Goal: Contribute content

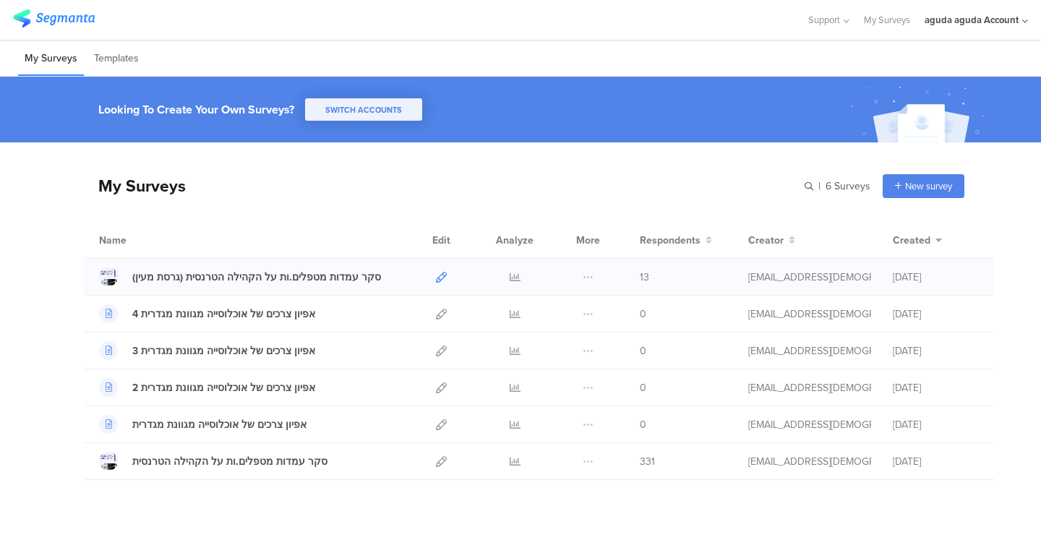
click at [436, 276] on icon at bounding box center [441, 277] width 11 height 11
click at [320, 283] on div "סקר עמדות מטפלים.ות על הקהילה הטרנסית (גרסת מעין)" at bounding box center [256, 277] width 249 height 15
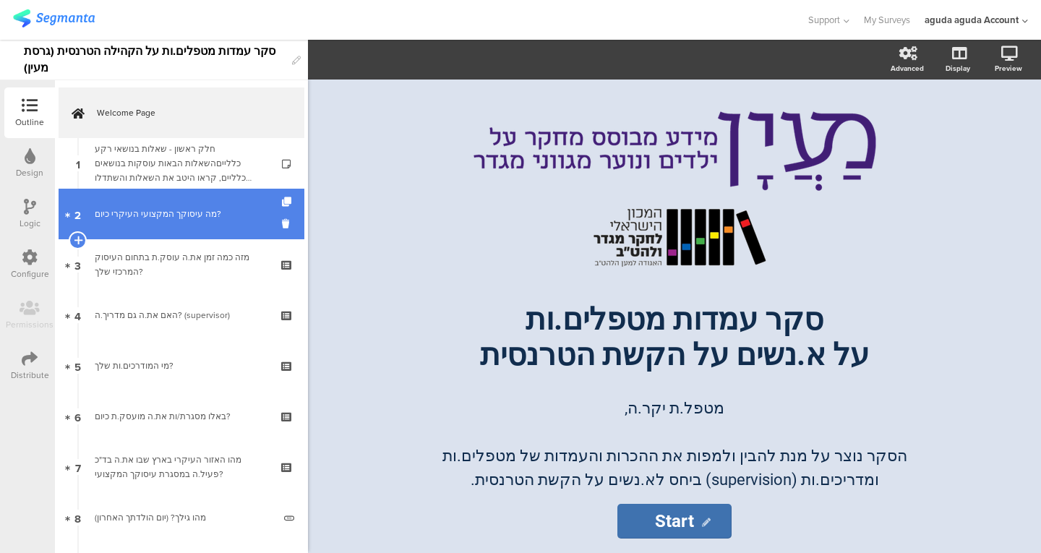
scroll to position [1, 0]
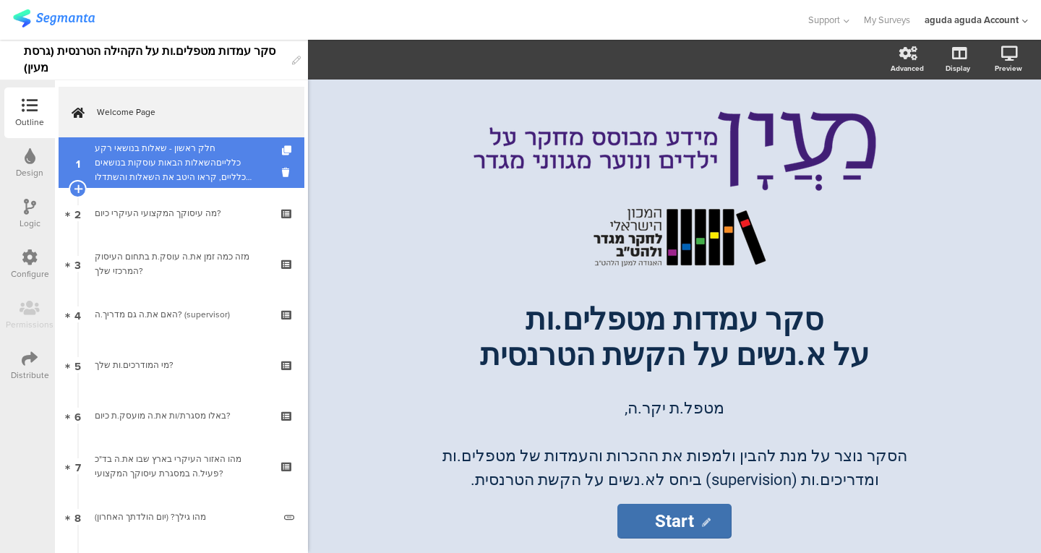
click at [176, 179] on div "חלק ראשון - שאלות בנושאי רקע כללייםהשאלות הבאות עוסקות בנושאים כלליים, קראו היט…" at bounding box center [181, 162] width 173 height 43
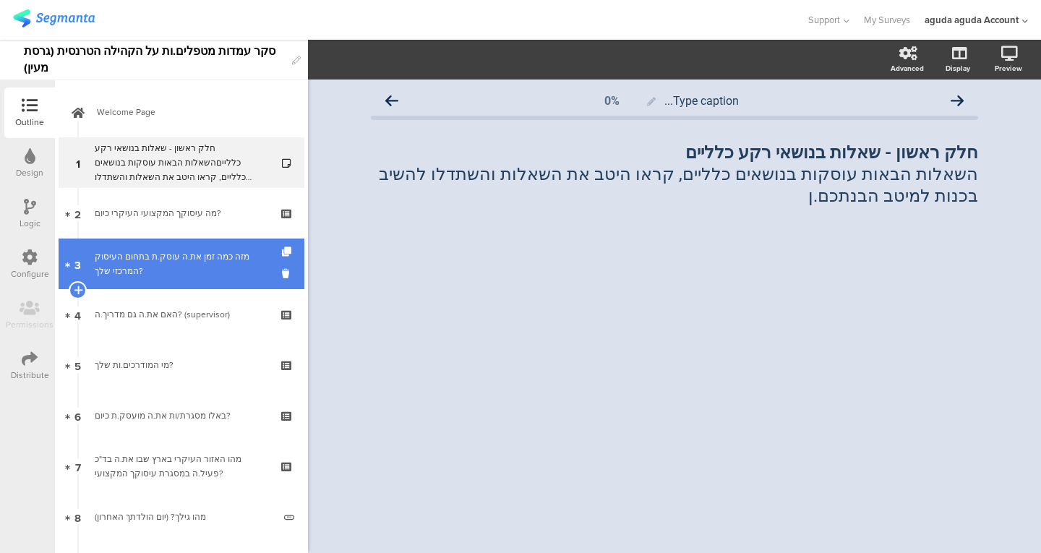
click at [166, 248] on link "3 מזה כמה זמן את.ה עוסק.ת בתחום העיסוק המרכזי שלך?" at bounding box center [182, 264] width 246 height 51
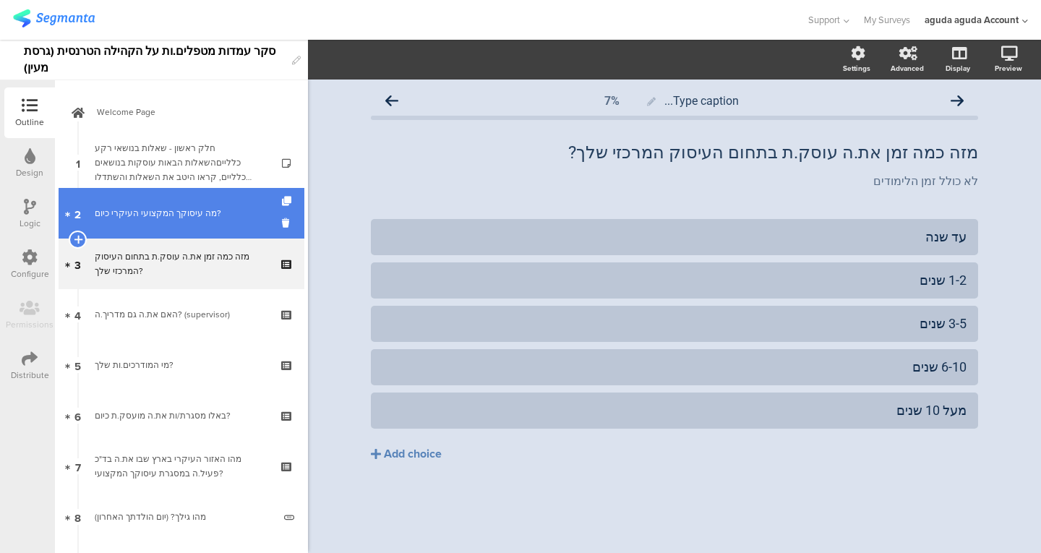
click at [175, 226] on link "2 מה עיסוקך המקצועי העיקרי כיום?" at bounding box center [182, 213] width 246 height 51
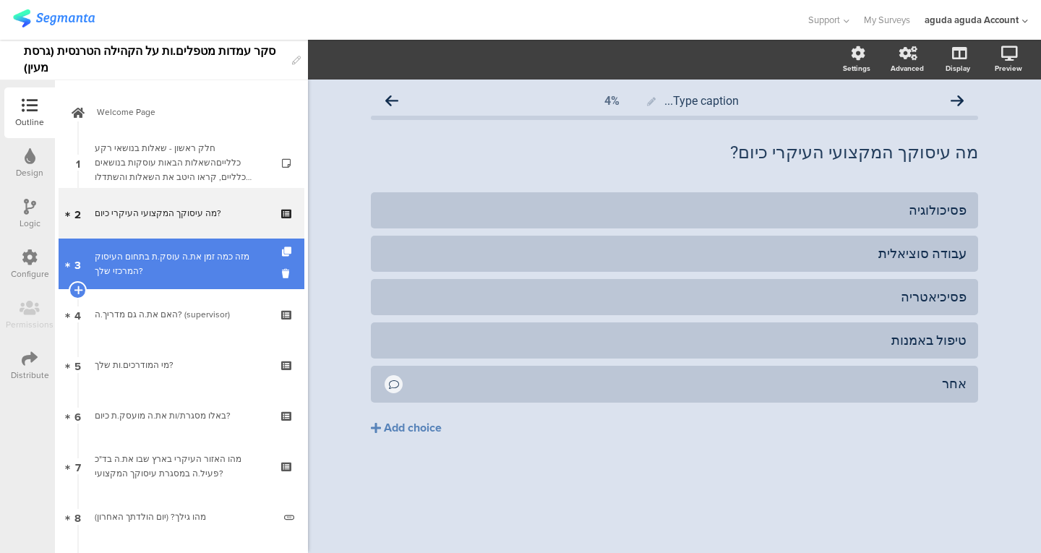
click at [168, 281] on link "3 מזה כמה זמן את.ה עוסק.ת בתחום העיסוק המרכזי שלך?" at bounding box center [182, 264] width 246 height 51
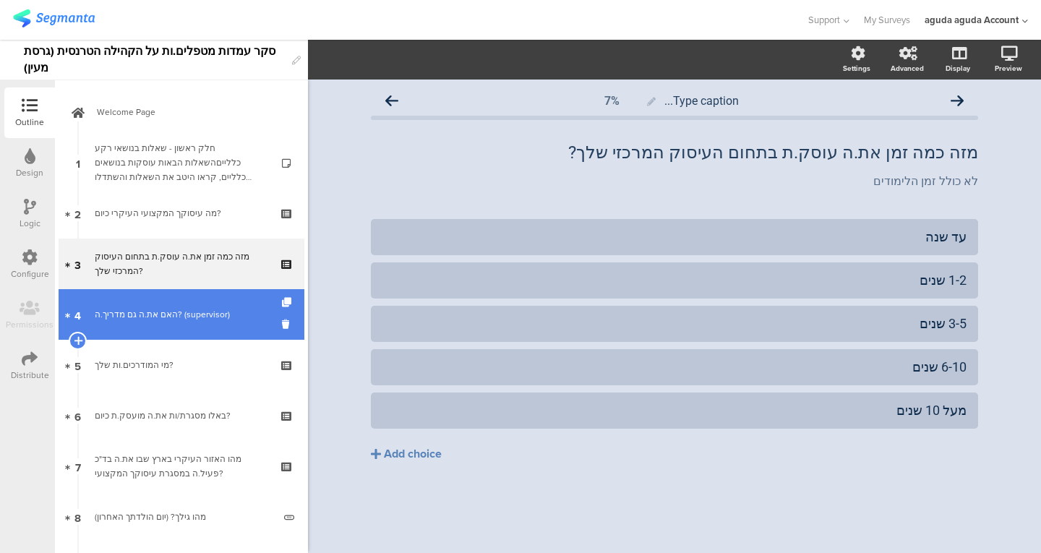
scroll to position [33, 0]
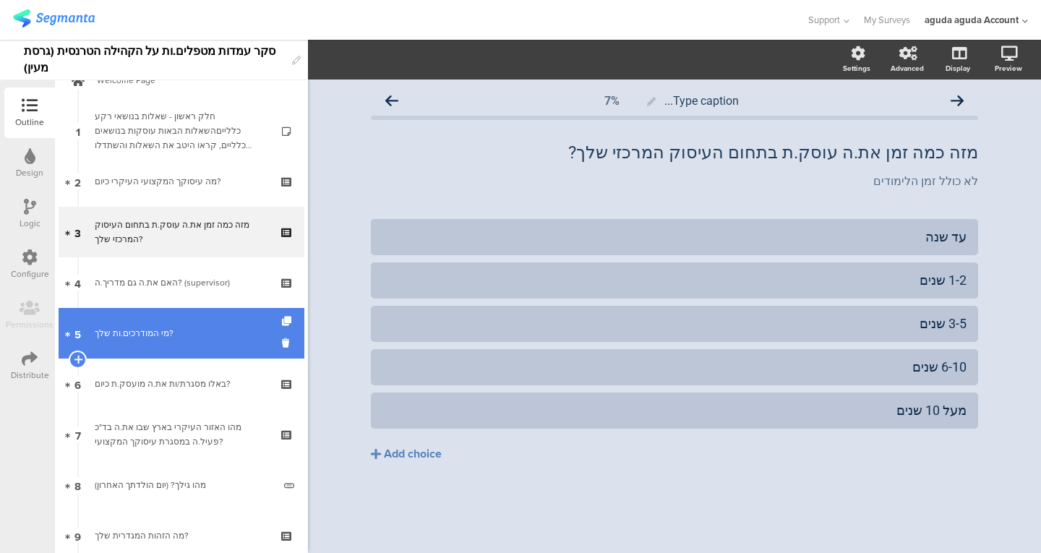
click at [167, 312] on link "5 מי המודרכים.ות שלך?" at bounding box center [182, 333] width 246 height 51
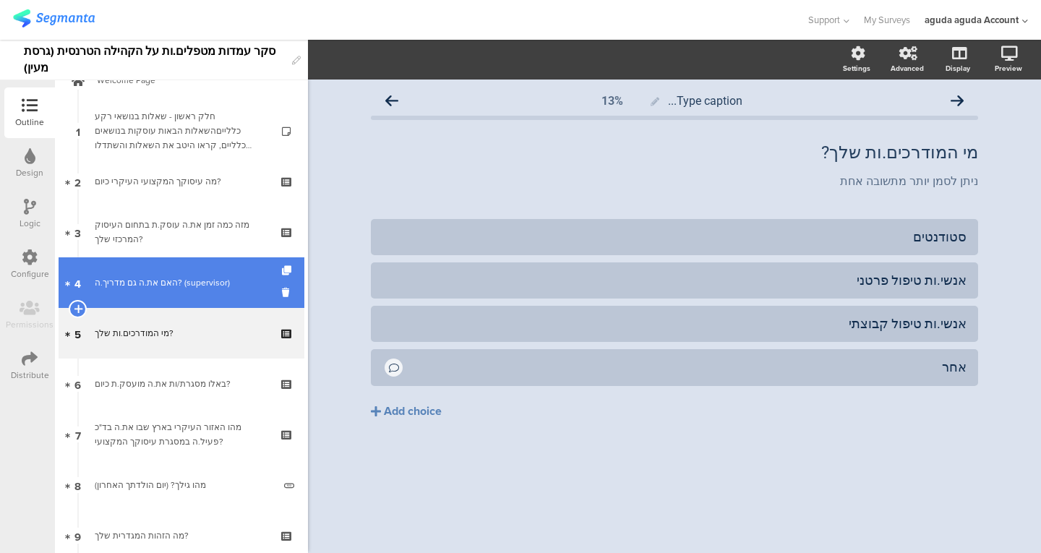
click at [171, 302] on link "4 האם את.ה גם מדריך.ה? (supervisor)" at bounding box center [182, 282] width 246 height 51
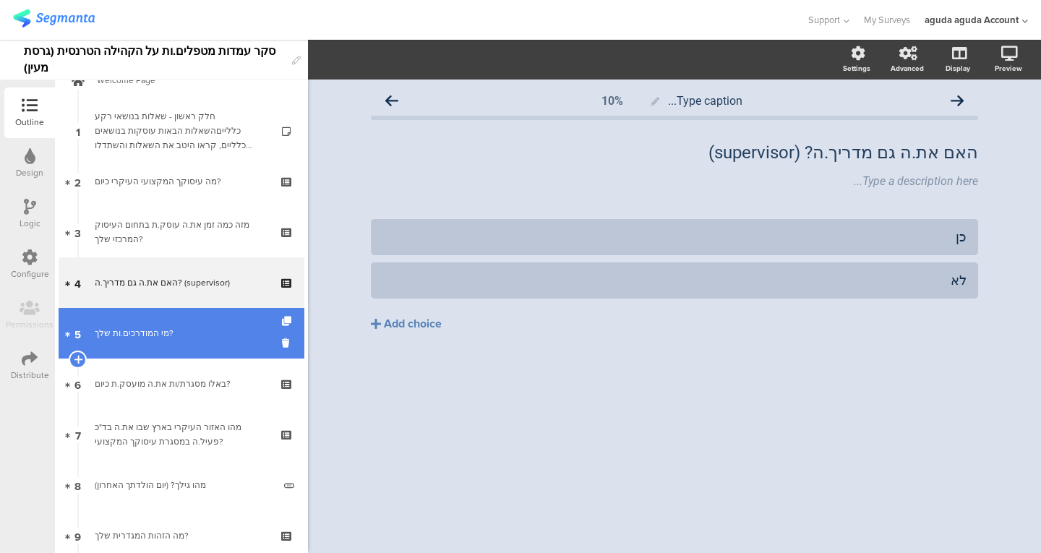
scroll to position [86, 0]
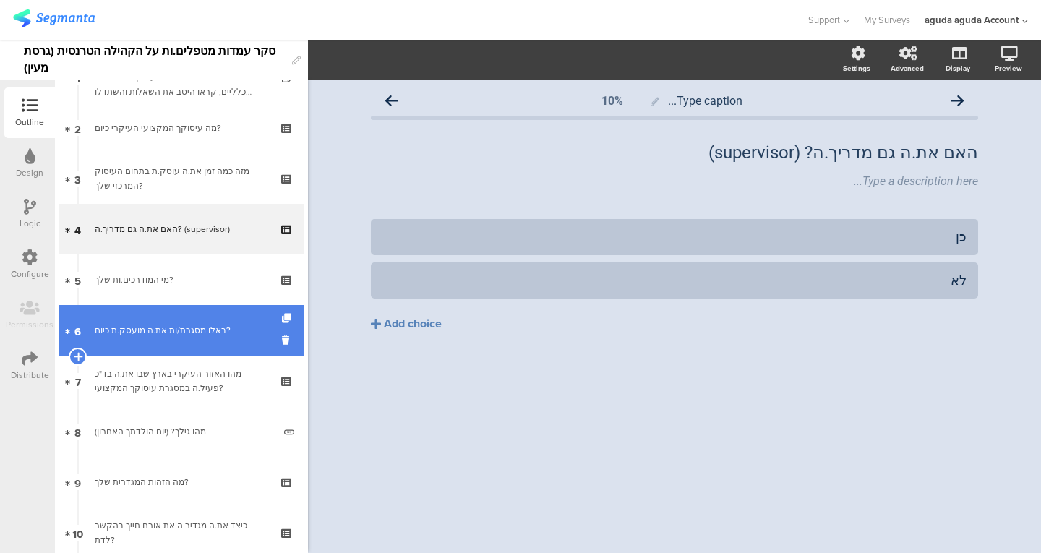
click at [179, 307] on link "6 באלו מסגרת/ות את.ה מועסק.ת כיום?" at bounding box center [182, 330] width 246 height 51
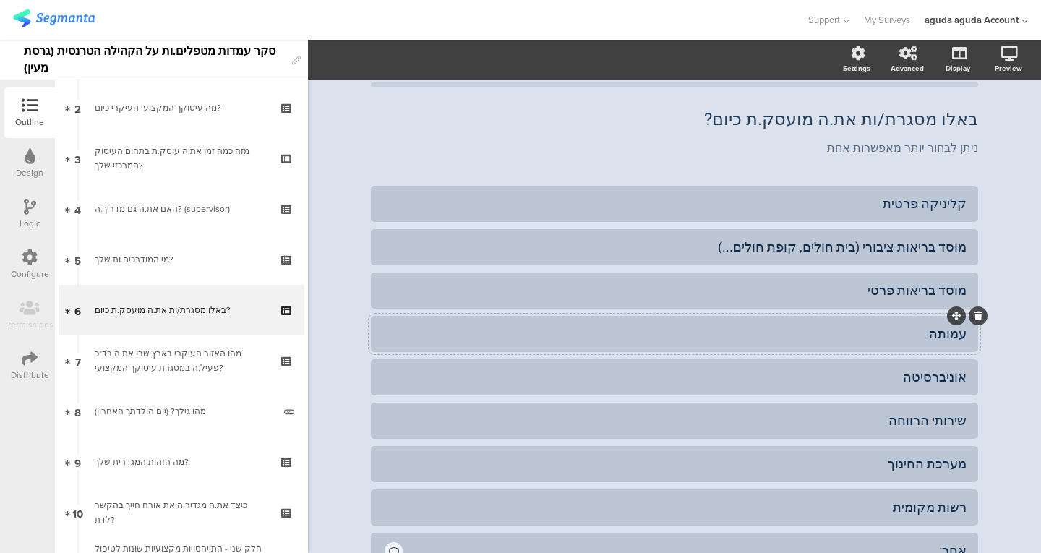
scroll to position [50, 0]
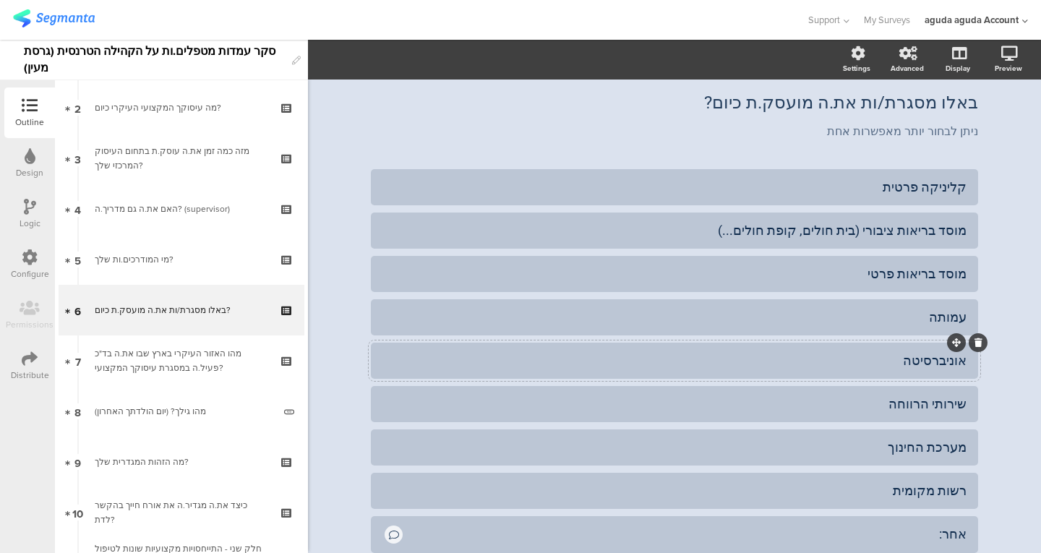
click at [916, 359] on div "אוניברסיטה" at bounding box center [675, 360] width 584 height 17
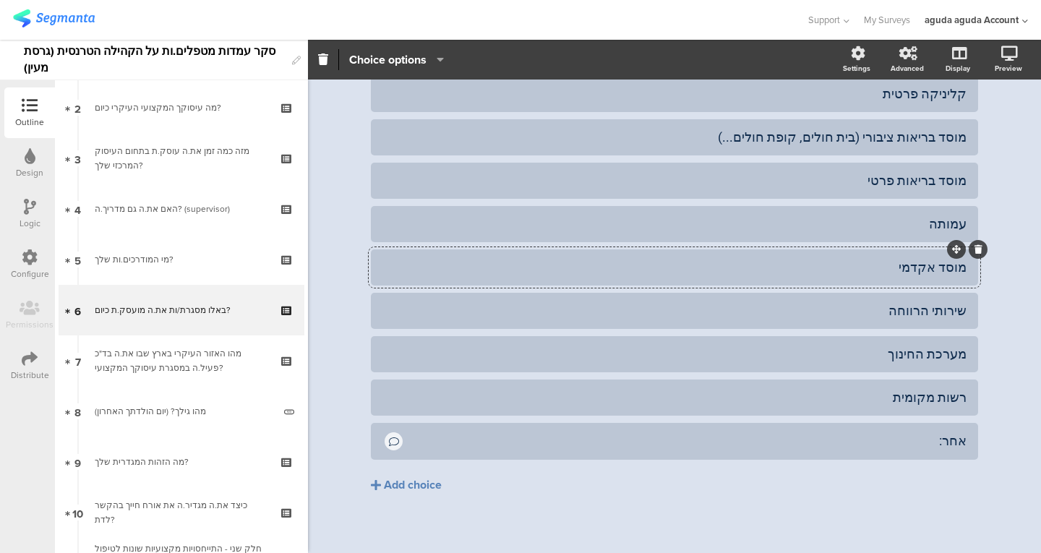
scroll to position [144, 0]
click at [936, 489] on button "Add choice" at bounding box center [674, 484] width 607 height 36
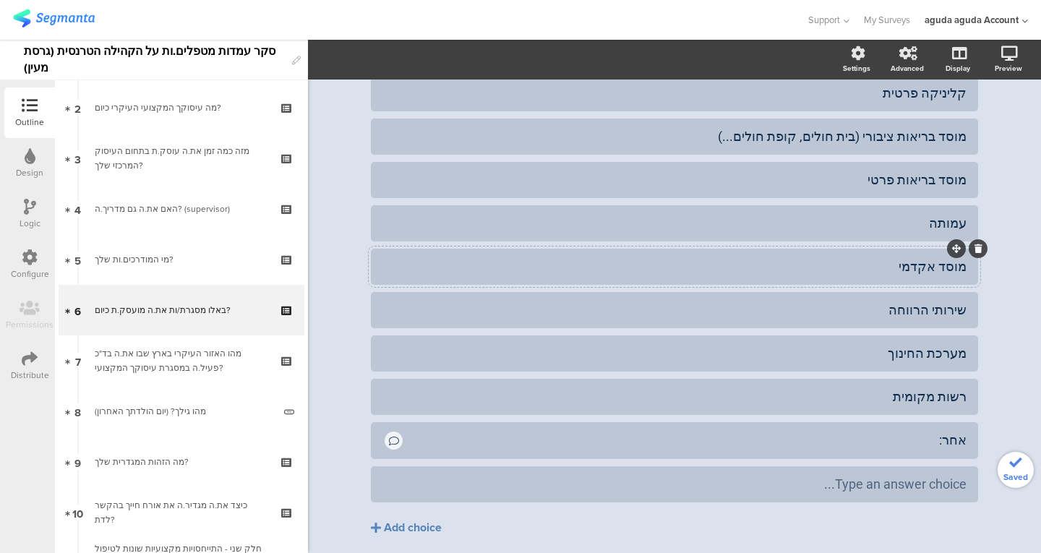
scroll to position [0, 0]
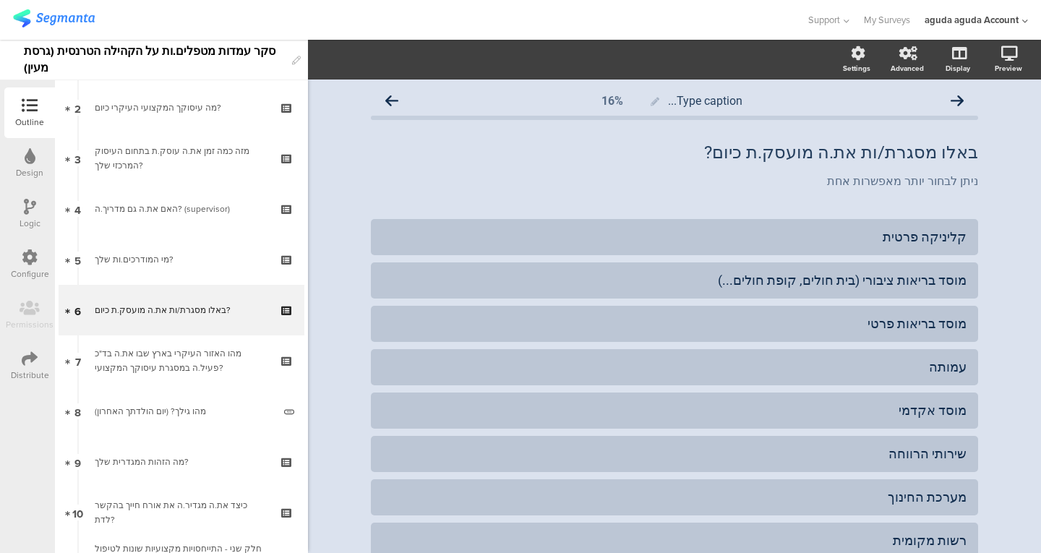
click at [30, 377] on div "Distribute" at bounding box center [30, 375] width 38 height 13
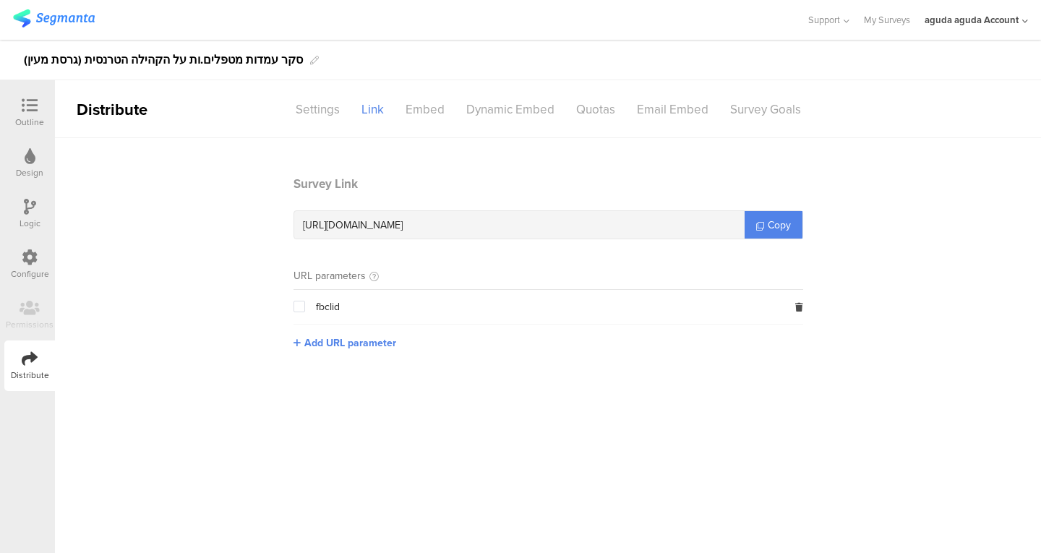
click at [28, 108] on icon at bounding box center [30, 106] width 16 height 16
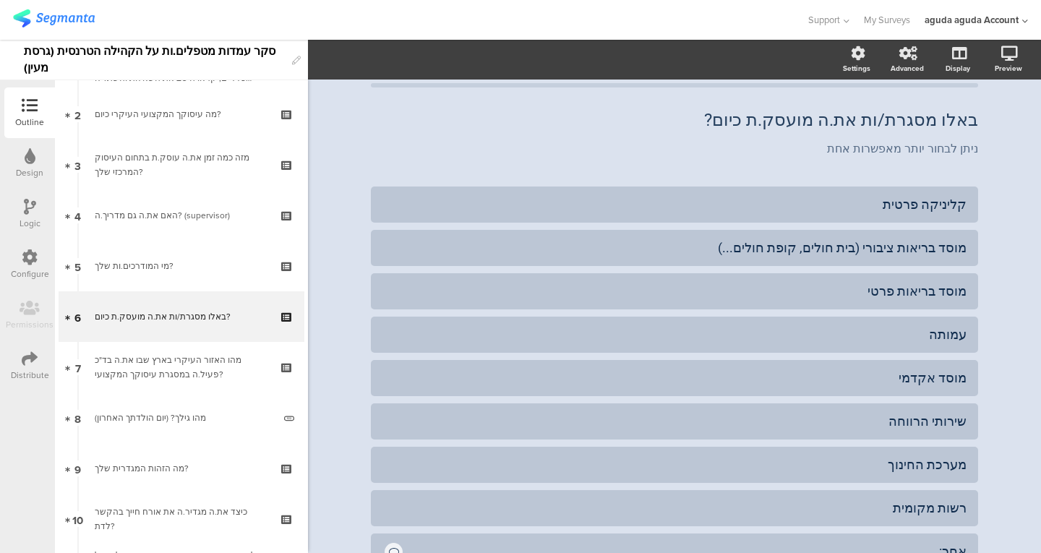
scroll to position [39, 0]
